Goal: Task Accomplishment & Management: Manage account settings

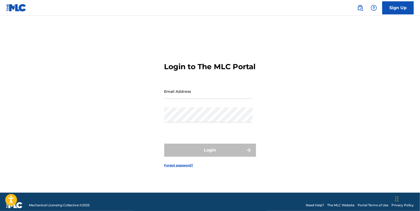
click at [190, 95] on input "Email Address" at bounding box center [208, 91] width 88 height 15
type input "[EMAIL_ADDRESS][DOMAIN_NAME]"
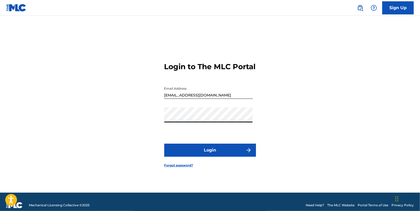
click at [203, 153] on button "Login" at bounding box center [210, 149] width 92 height 13
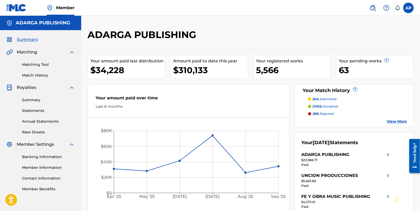
click at [410, 8] on label at bounding box center [408, 8] width 10 height 10
click at [408, 8] on input "AP [PERSON_NAME] [EMAIL_ADDRESS][DOMAIN_NAME] Notification Preferences Profile …" at bounding box center [408, 8] width 0 height 0
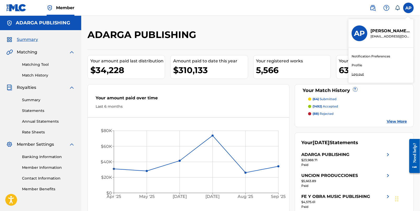
click at [360, 75] on p "Log out" at bounding box center [357, 74] width 12 height 5
click at [408, 8] on input "AP [PERSON_NAME] [EMAIL_ADDRESS][DOMAIN_NAME] Notification Preferences Profile …" at bounding box center [408, 8] width 0 height 0
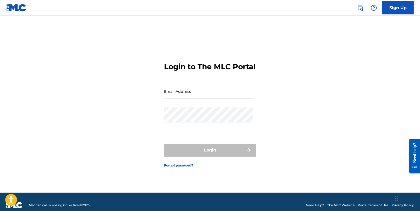
click at [213, 98] on input "Email Address" at bounding box center [208, 91] width 88 height 15
type input "[PERSON_NAME][EMAIL_ADDRESS][DOMAIN_NAME]"
